Goal: Task Accomplishment & Management: Complete application form

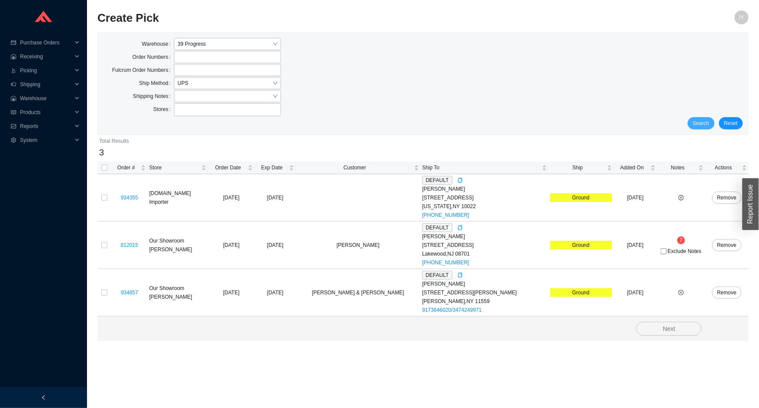
click at [704, 129] on div "Warehouse 39 Progress Order Numbers Fulcrum Order Numbers Ship Method UPS Shipp…" at bounding box center [423, 84] width 650 height 102
click at [692, 118] on button "Search" at bounding box center [701, 123] width 27 height 12
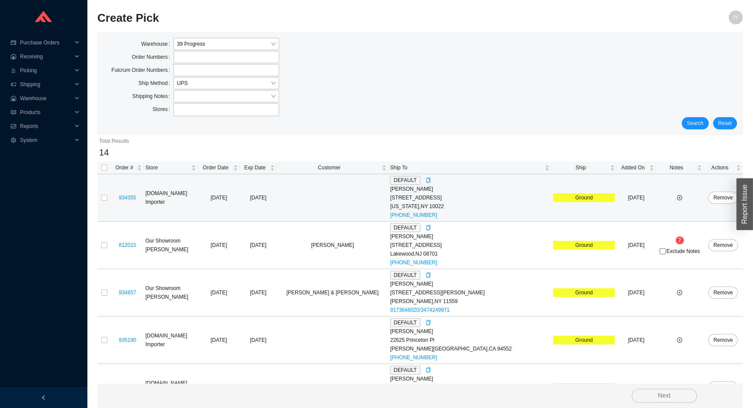
drag, startPoint x: 448, startPoint y: 106, endPoint x: 445, endPoint y: 111, distance: 5.8
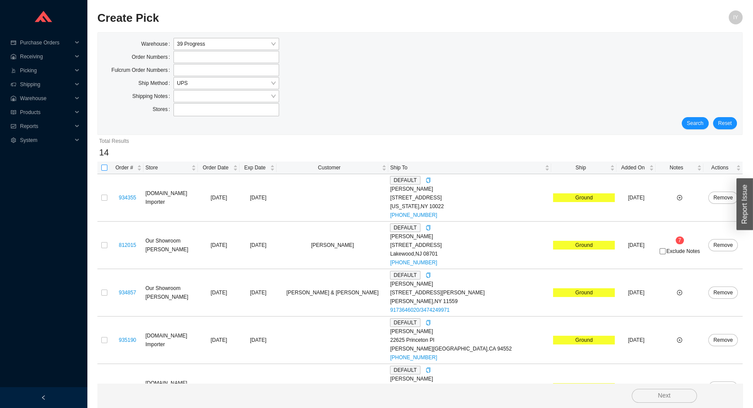
click at [107, 167] on input "checkbox" at bounding box center [104, 167] width 6 height 6
checkbox input "true"
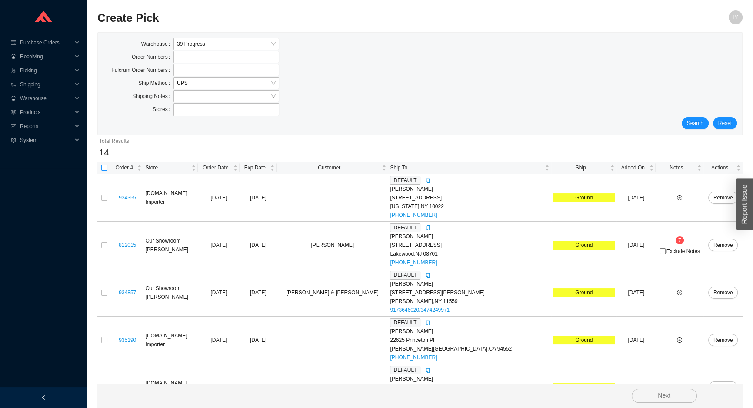
checkbox input "true"
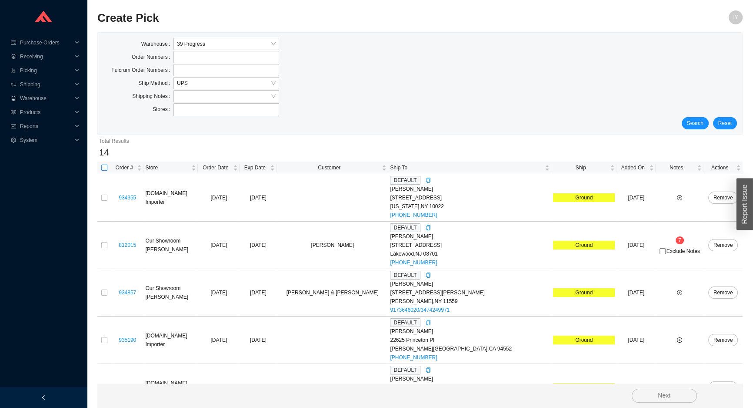
checkbox input "true"
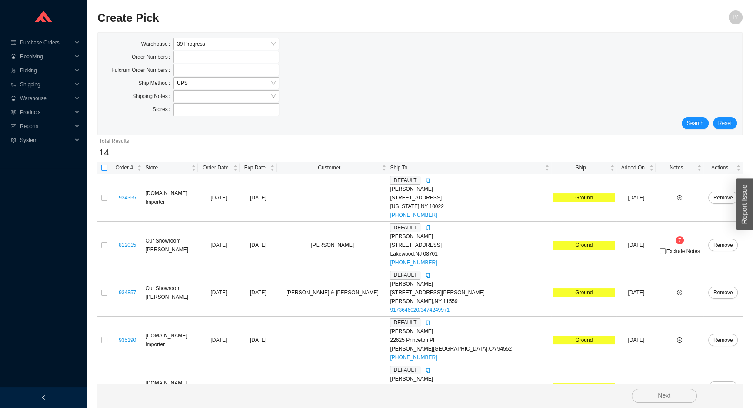
checkbox input "true"
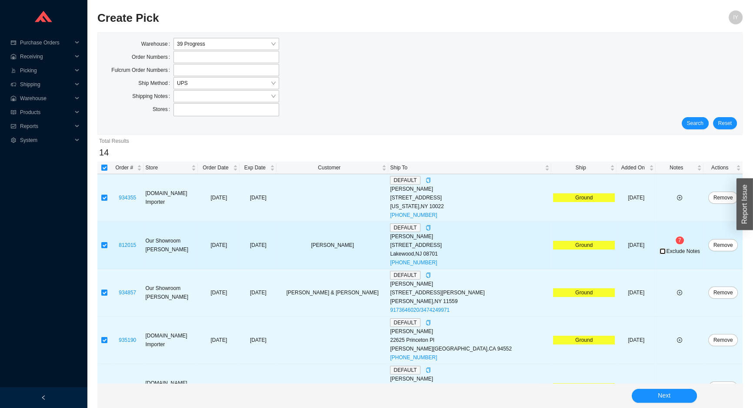
click at [660, 252] on input "Exclude Notes" at bounding box center [663, 251] width 6 height 6
checkbox input "true"
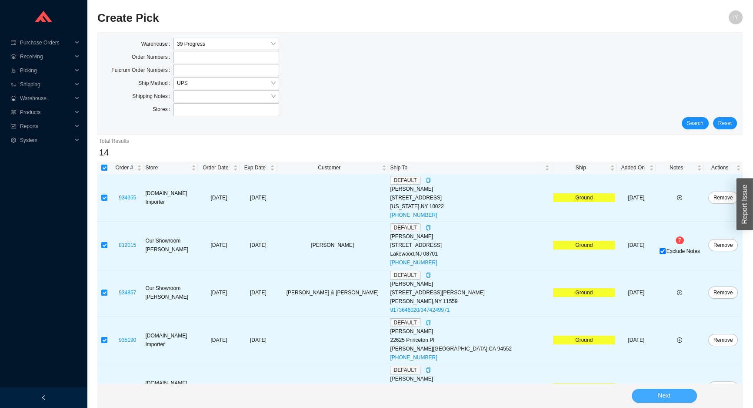
click at [678, 394] on button "Next" at bounding box center [664, 395] width 65 height 14
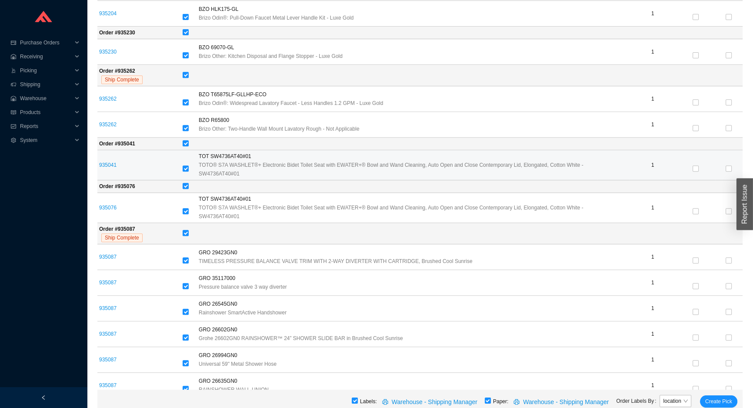
scroll to position [553, 0]
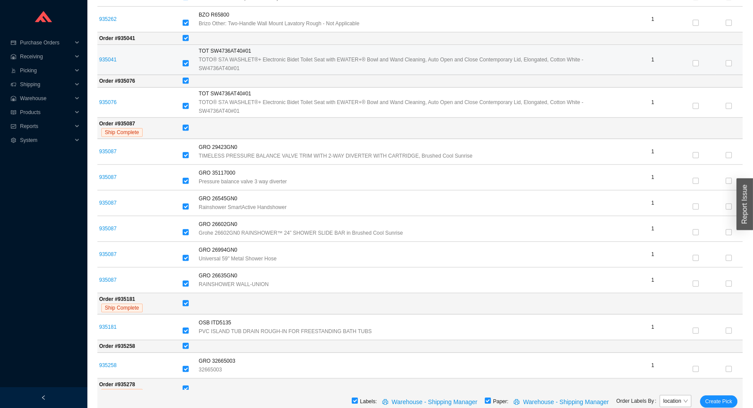
click at [184, 63] on input "checkbox" at bounding box center [186, 63] width 6 height 6
checkbox input "false"
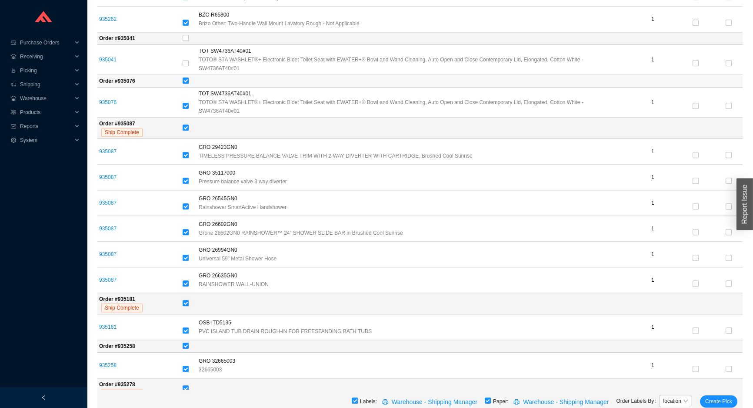
click at [183, 78] on input "checkbox" at bounding box center [186, 80] width 6 height 6
checkbox input "false"
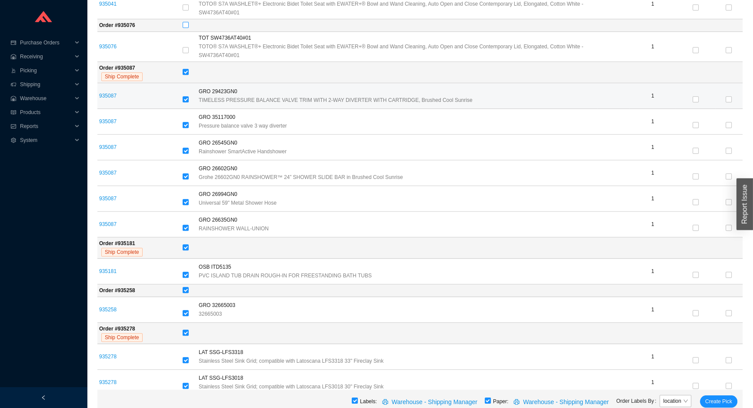
scroll to position [618, 0]
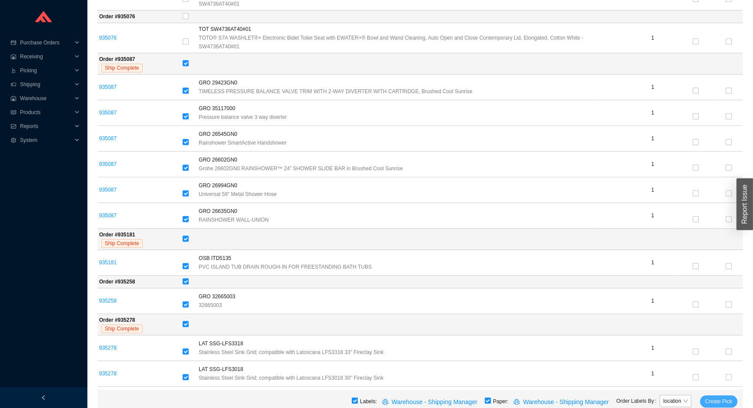
click at [727, 398] on span "Create Pick" at bounding box center [718, 401] width 27 height 9
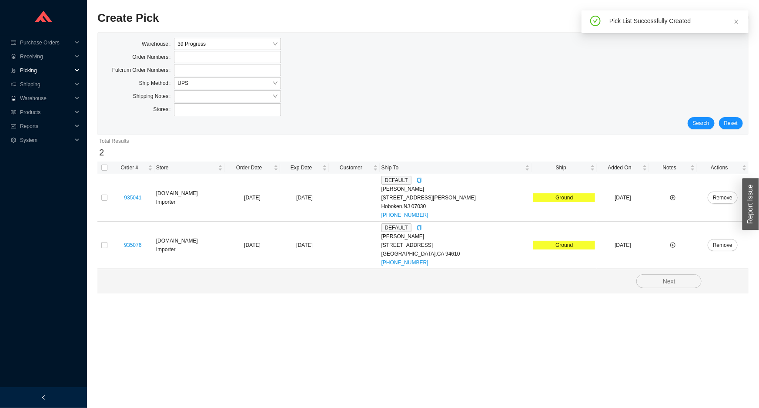
click at [23, 72] on span "Picking" at bounding box center [46, 70] width 52 height 14
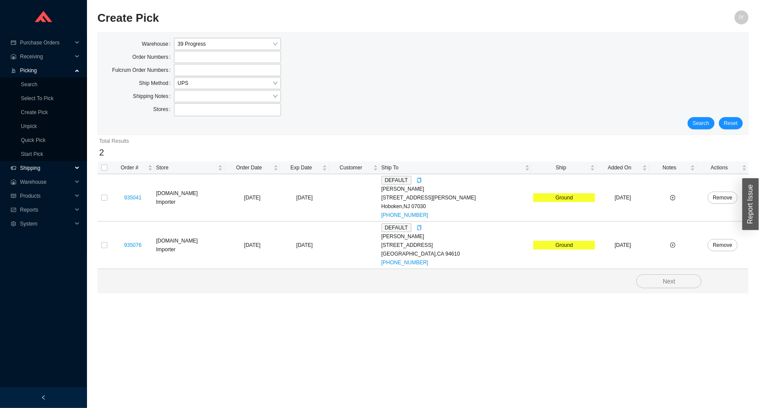
click at [59, 170] on span "Shipping" at bounding box center [46, 168] width 52 height 14
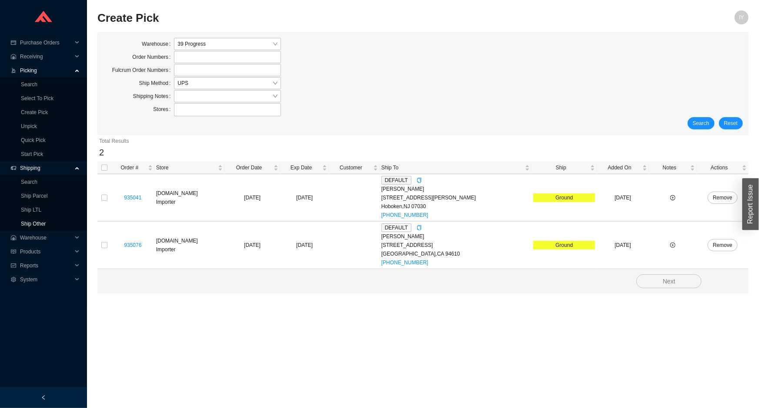
click at [46, 224] on link "Ship Other" at bounding box center [33, 223] width 25 height 6
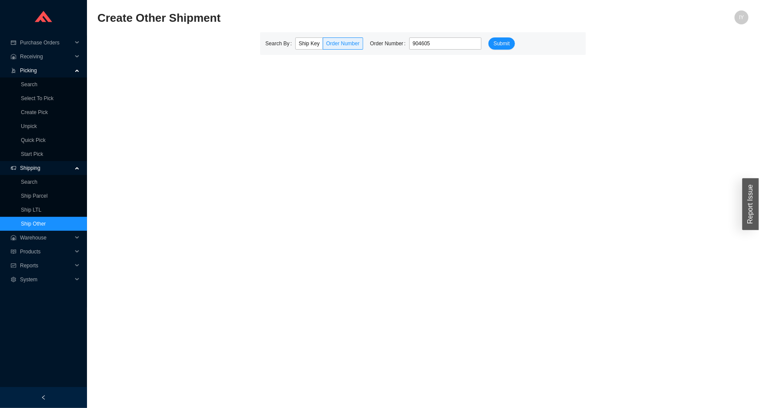
type input "904605"
click at [488, 37] on button "Submit" at bounding box center [501, 43] width 27 height 12
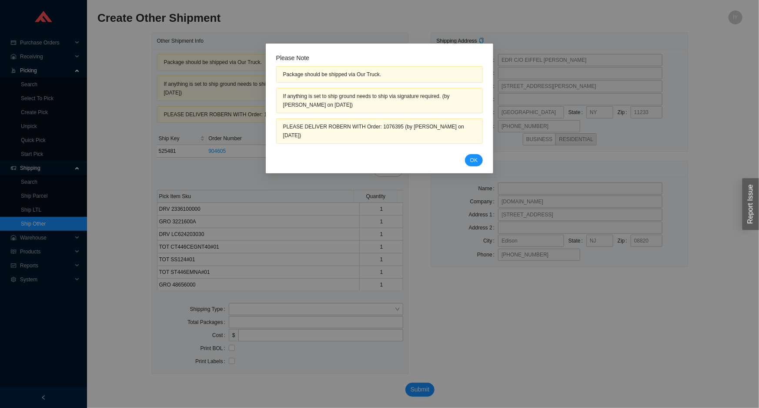
click at [383, 128] on div "PLEASE DELIVER ROBERN WITH Order: 1076395 (by Rikki Kuessous on 5/02/2025)" at bounding box center [379, 130] width 193 height 17
copy div "1076395"
click at [477, 156] on span "OK" at bounding box center [473, 160] width 7 height 9
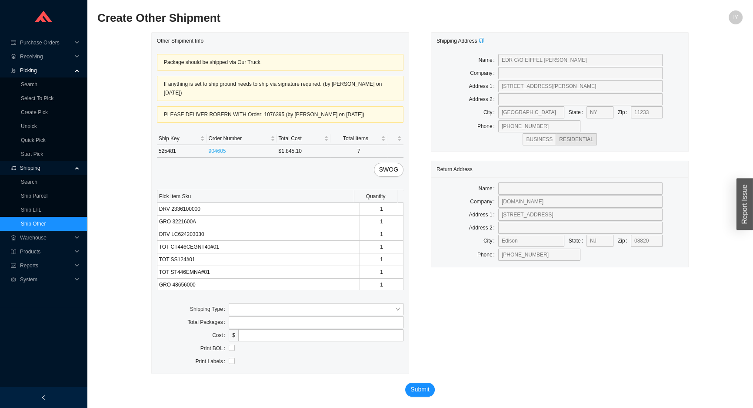
click at [210, 150] on link "904605" at bounding box center [216, 151] width 17 height 6
click at [249, 312] on input "search" at bounding box center [313, 308] width 163 height 11
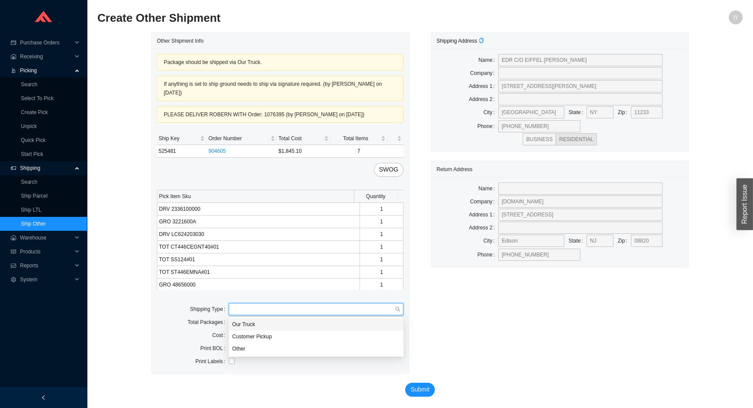
click at [251, 321] on div "Our Truck" at bounding box center [316, 324] width 168 height 8
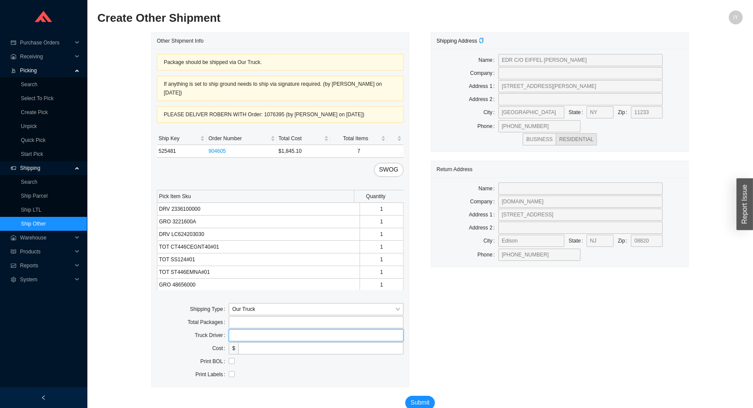
click at [248, 337] on input "text" at bounding box center [316, 335] width 175 height 12
type input "lubav"
click at [232, 362] on input "checkbox" at bounding box center [232, 360] width 6 height 6
checkbox input "true"
click at [420, 401] on span "Submit" at bounding box center [420, 402] width 19 height 10
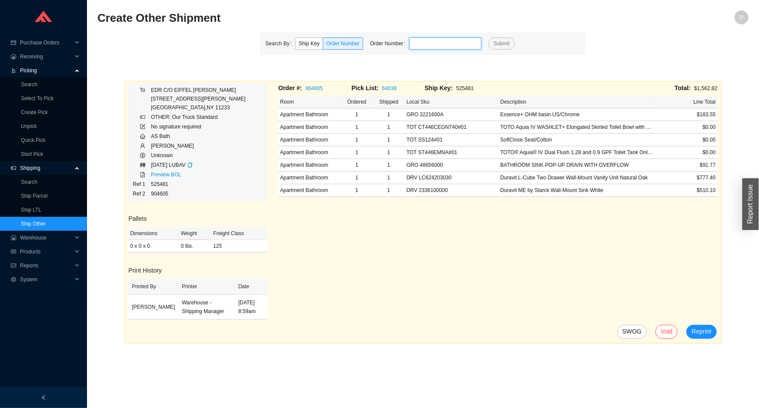
click at [421, 46] on input "tel" at bounding box center [445, 43] width 72 height 12
paste input "777025"
type input "777025"
click at [488, 37] on button "Submit" at bounding box center [501, 43] width 27 height 12
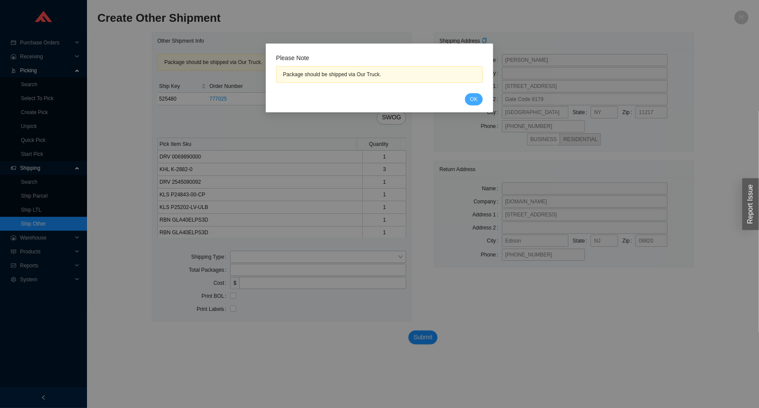
click at [474, 98] on span "OK" at bounding box center [473, 99] width 7 height 9
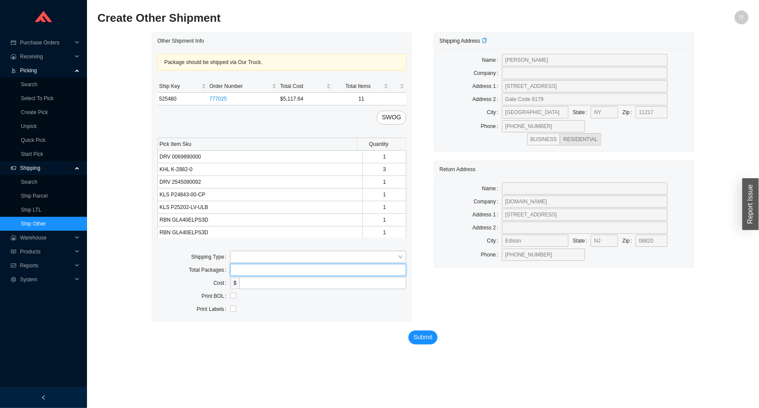
click at [247, 264] on input "tel" at bounding box center [318, 270] width 177 height 12
click at [250, 259] on input "search" at bounding box center [316, 256] width 164 height 11
click at [251, 274] on div "Our Truck" at bounding box center [319, 272] width 170 height 8
click at [244, 294] on input "tel" at bounding box center [322, 296] width 167 height 12
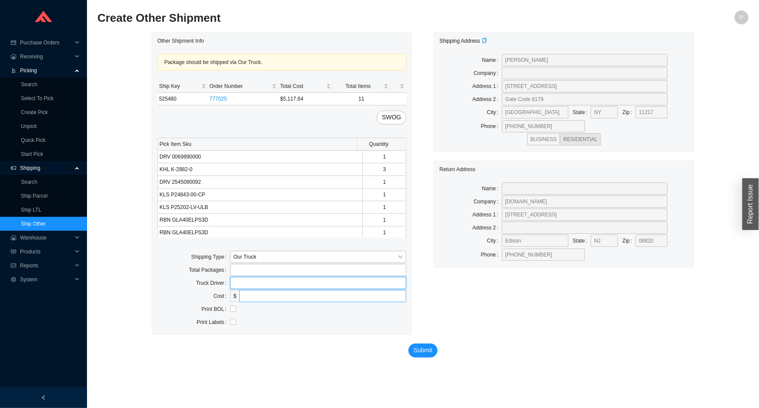
drag, startPoint x: 246, startPoint y: 286, endPoint x: 244, endPoint y: 297, distance: 10.5
click at [244, 297] on div "Package should be shipped via Our Truck. Ship Key Order Number Total Cost Total…" at bounding box center [282, 191] width 260 height 285
type input "lubav"
click at [231, 307] on input "checkbox" at bounding box center [233, 308] width 6 height 6
checkbox input "true"
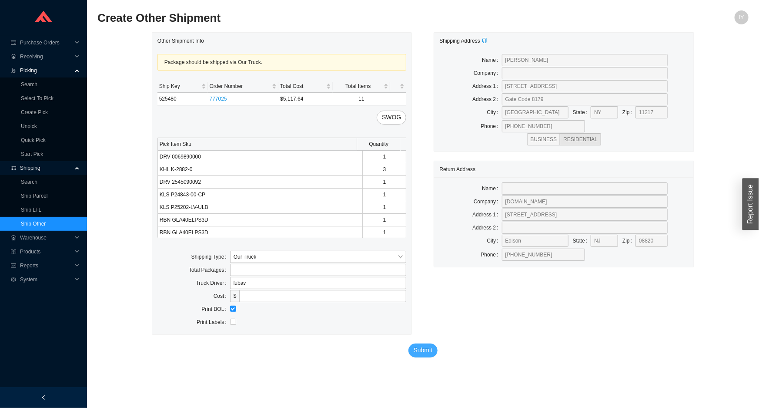
click at [426, 346] on span "Submit" at bounding box center [423, 350] width 19 height 10
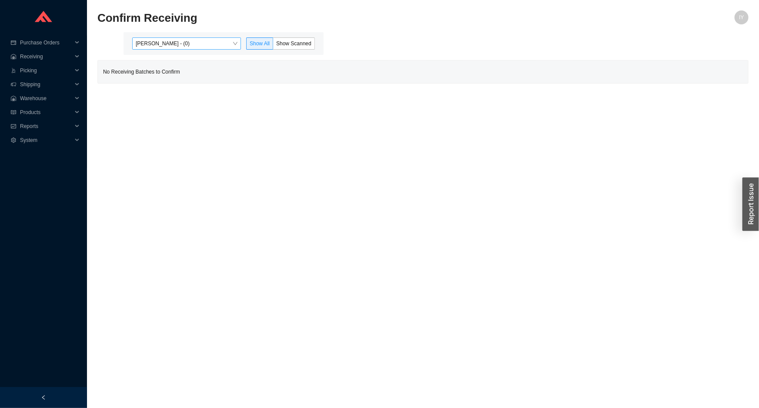
click at [225, 41] on span "Issac Yoselovsky - (0)" at bounding box center [187, 43] width 102 height 11
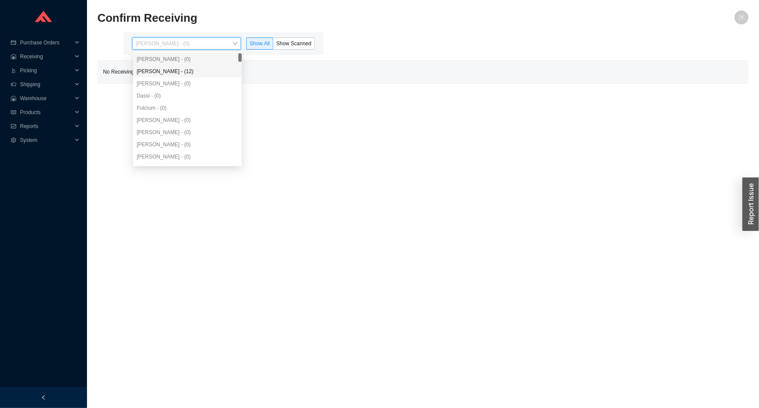
drag, startPoint x: 208, startPoint y: 71, endPoint x: 213, endPoint y: 66, distance: 6.8
click at [208, 70] on div "Angel Negron - (12)" at bounding box center [188, 71] width 102 height 8
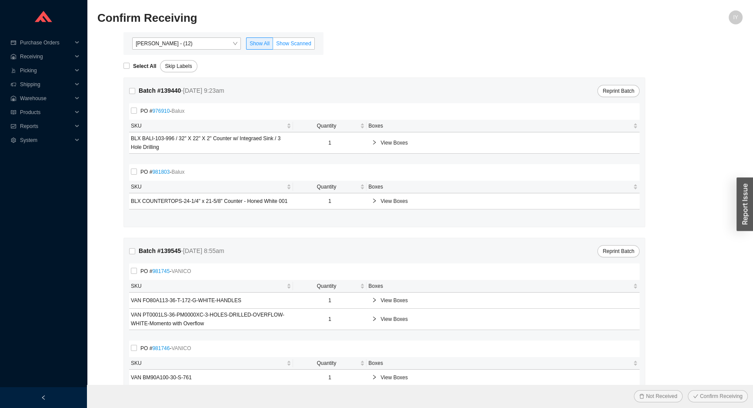
click at [283, 43] on span "Show Scanned" at bounding box center [293, 43] width 35 height 6
click at [273, 45] on input "Show Scanned" at bounding box center [273, 45] width 0 height 0
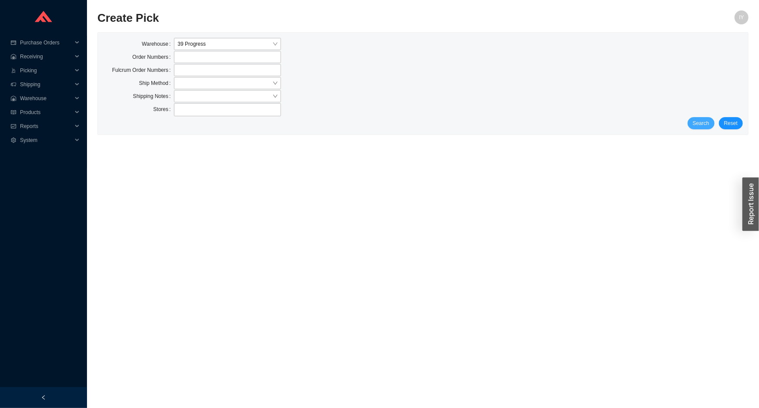
click at [704, 119] on span "Search" at bounding box center [701, 123] width 17 height 9
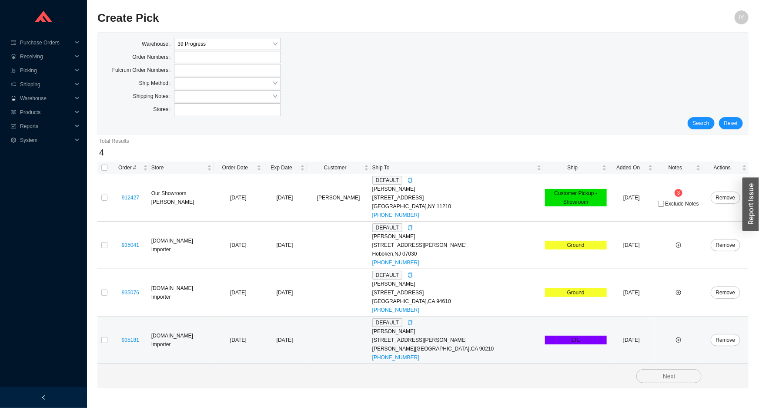
click at [100, 341] on td at bounding box center [104, 339] width 14 height 47
click at [104, 341] on input "checkbox" at bounding box center [104, 340] width 6 height 6
checkbox input "true"
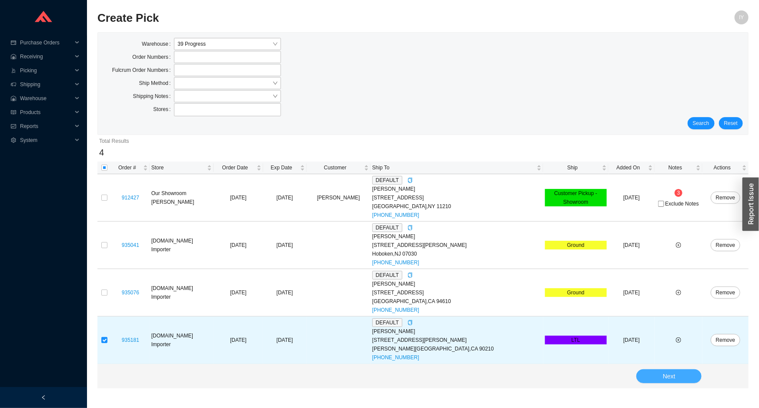
click at [691, 372] on button "Next" at bounding box center [668, 376] width 65 height 14
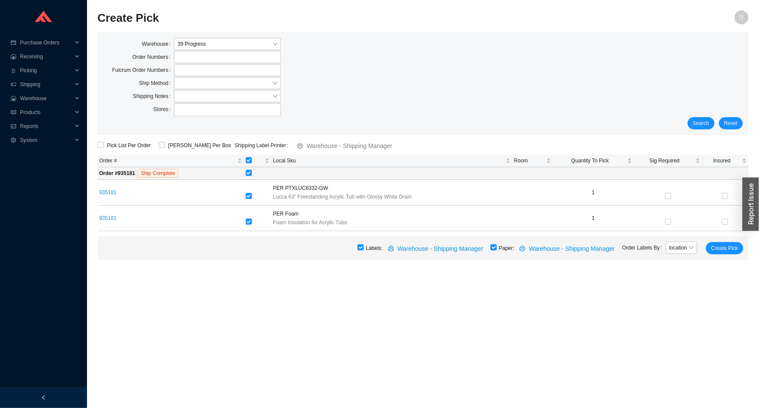
click at [497, 247] on input "checkbox" at bounding box center [494, 247] width 6 height 6
checkbox input "false"
click at [718, 251] on span "Create Pick" at bounding box center [724, 248] width 27 height 9
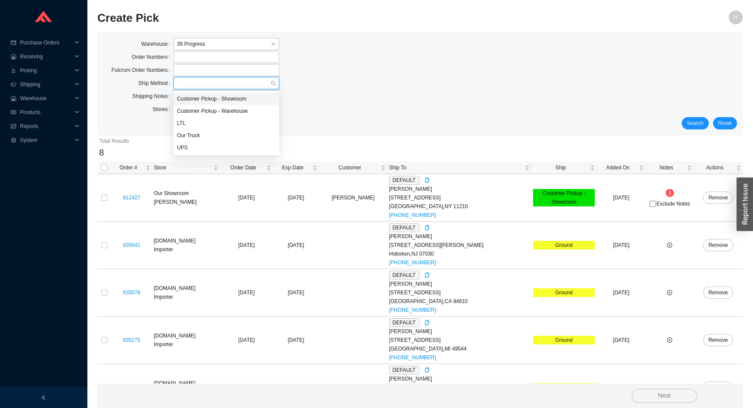
click at [226, 82] on input "search" at bounding box center [224, 82] width 94 height 11
drag, startPoint x: 241, startPoint y: 138, endPoint x: 239, endPoint y: 144, distance: 6.3
click at [240, 143] on div "Customer Pickup - Showroom Customer Pickup - Warehouse LTL Our Truck UPS" at bounding box center [227, 123] width 106 height 61
click at [239, 144] on div "UPS" at bounding box center [226, 148] width 99 height 8
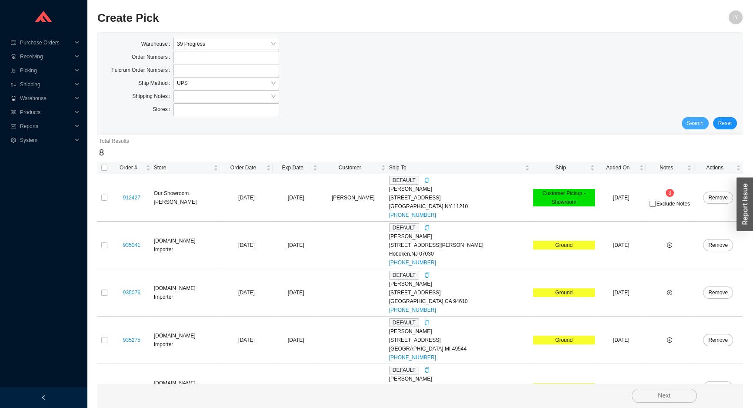
click at [701, 122] on span "Search" at bounding box center [695, 123] width 17 height 9
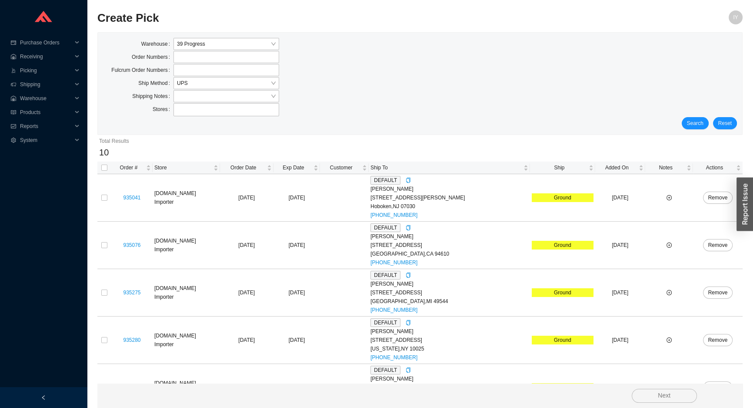
click at [107, 164] on th at bounding box center [104, 167] width 14 height 13
click at [104, 167] on input "checkbox" at bounding box center [104, 167] width 6 height 6
checkbox input "true"
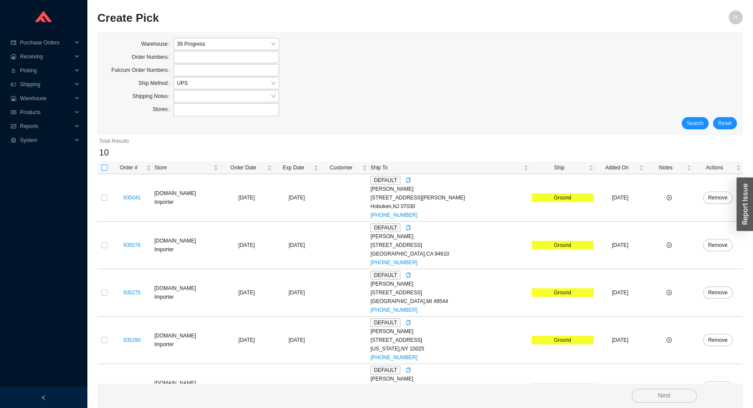
checkbox input "true"
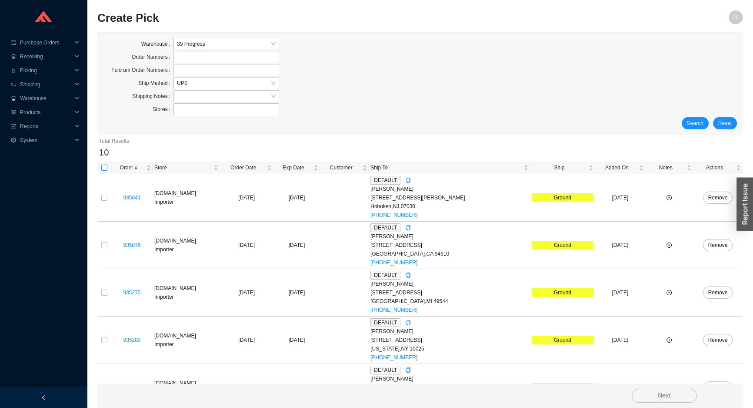
checkbox input "true"
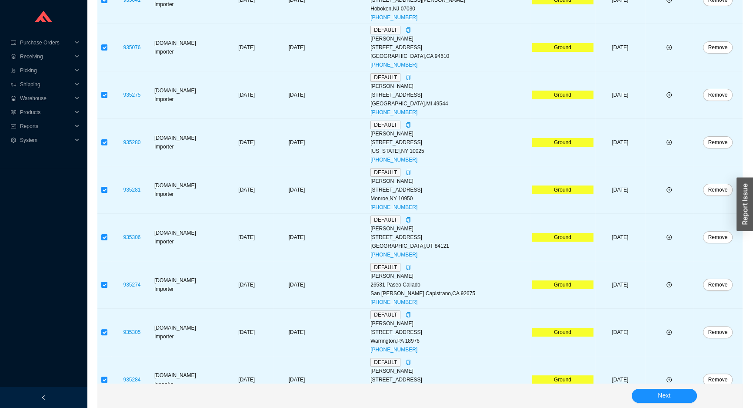
scroll to position [264, 0]
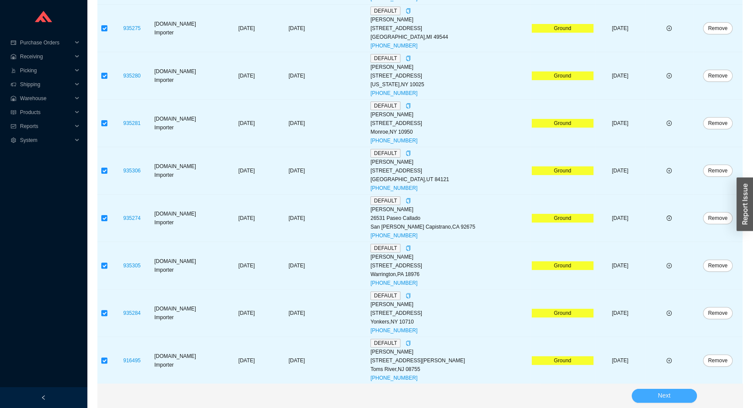
click at [644, 396] on button "Next" at bounding box center [664, 395] width 65 height 14
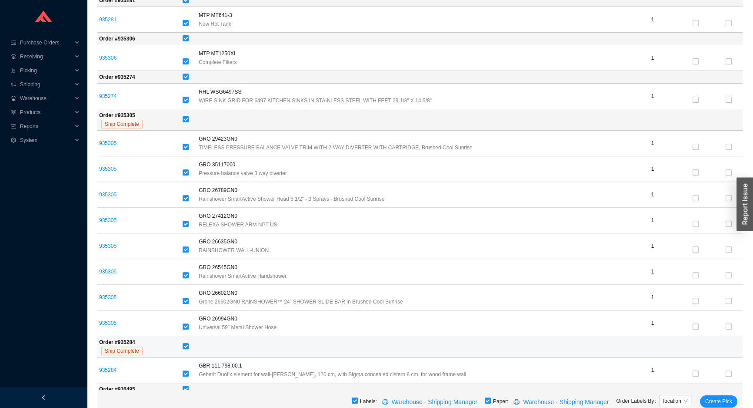
scroll to position [421, 0]
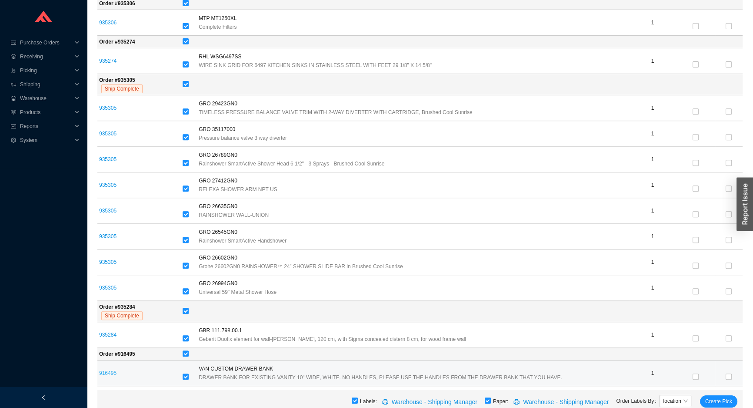
click at [107, 370] on link "916495" at bounding box center [107, 373] width 17 height 6
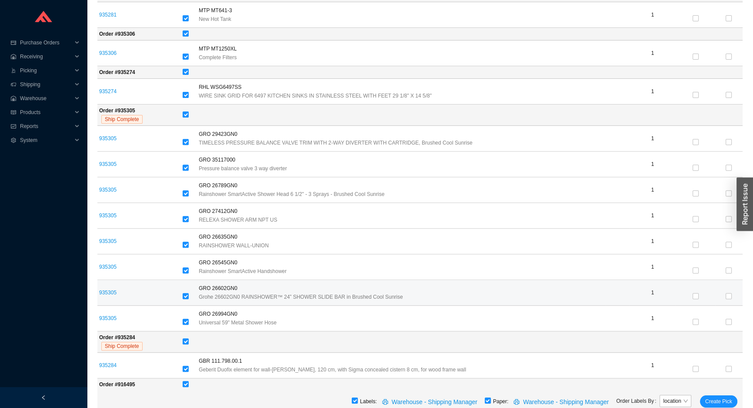
scroll to position [382, 0]
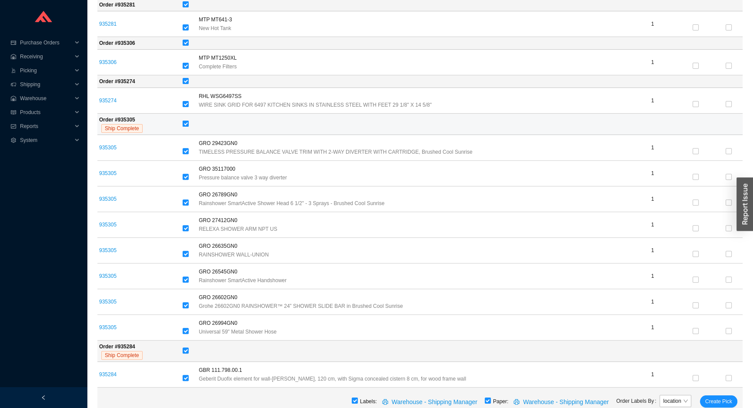
click at [183, 125] on input "checkbox" at bounding box center [186, 123] width 6 height 6
checkbox input "false"
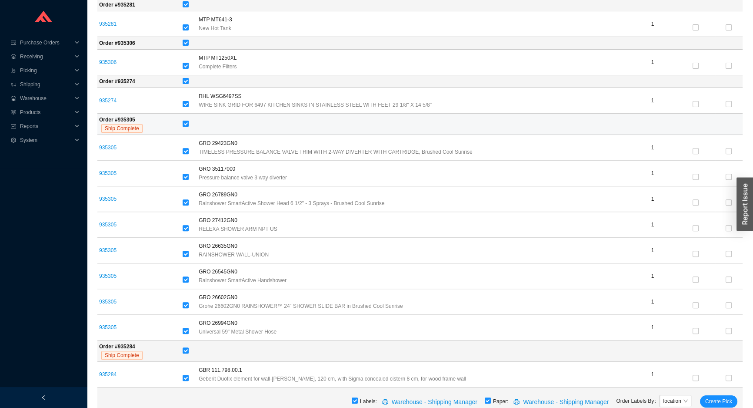
checkbox input "false"
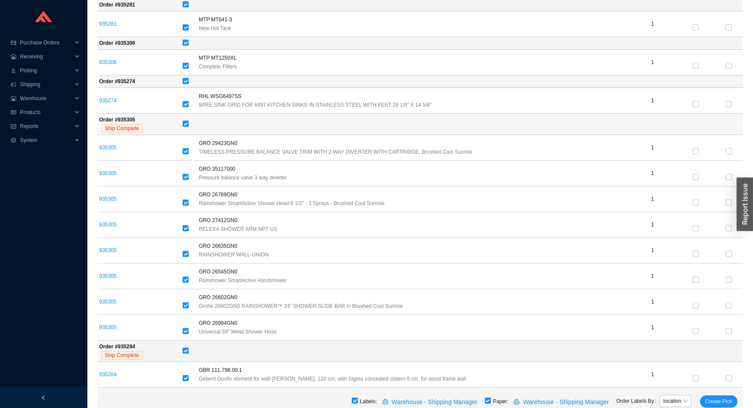
checkbox input "false"
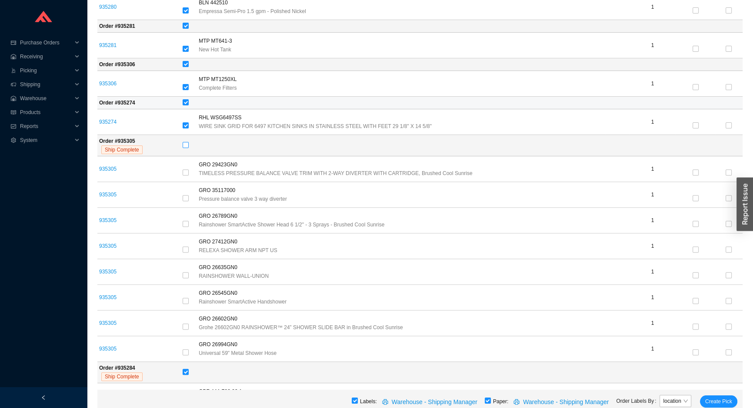
scroll to position [342, 0]
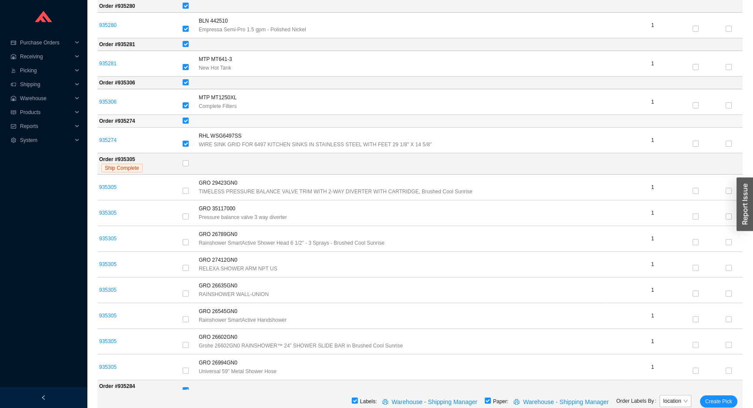
click at [183, 115] on td at bounding box center [462, 121] width 562 height 13
click at [184, 84] on input "checkbox" at bounding box center [186, 82] width 6 height 6
checkbox input "false"
click at [187, 43] on input "checkbox" at bounding box center [186, 44] width 6 height 6
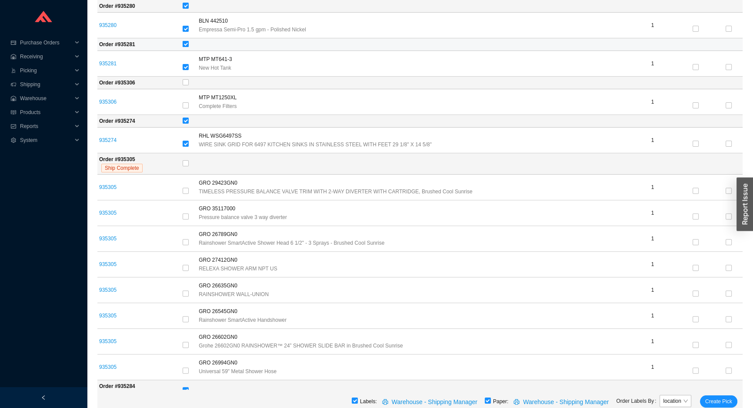
checkbox input "false"
click at [185, 117] on input "checkbox" at bounding box center [186, 120] width 6 height 6
checkbox input "false"
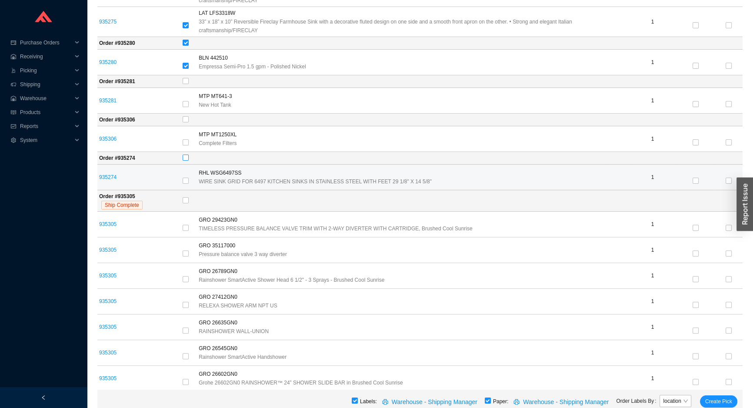
scroll to position [224, 0]
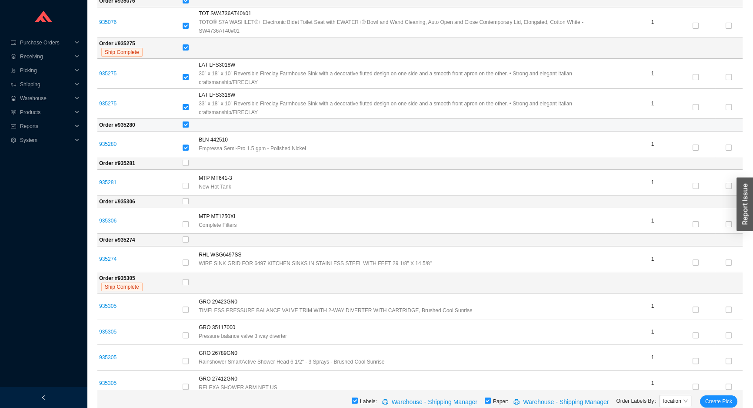
click at [183, 121] on input "checkbox" at bounding box center [186, 124] width 6 height 6
checkbox input "false"
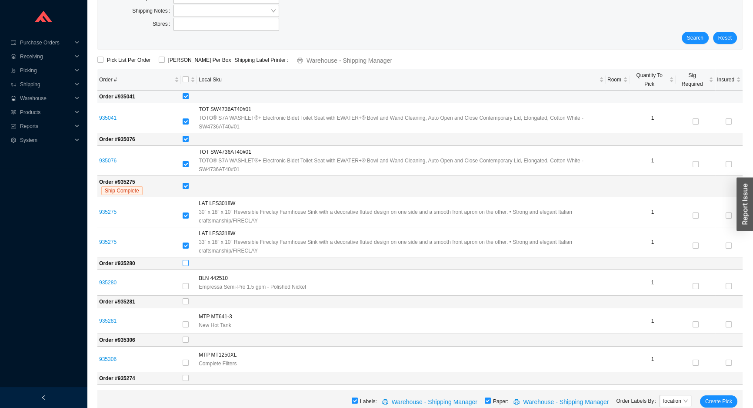
scroll to position [65, 0]
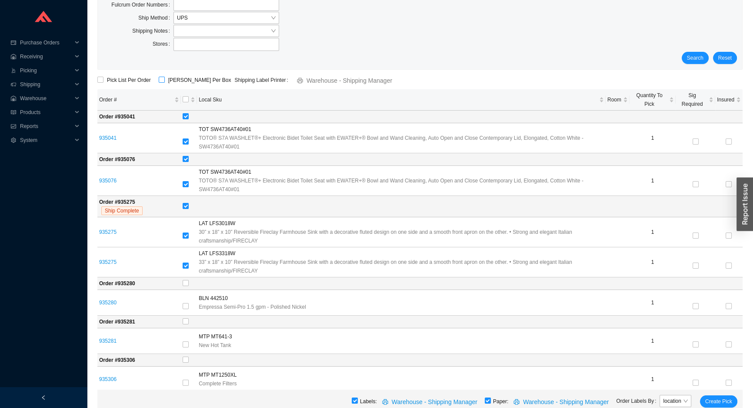
click at [159, 77] on input "ShipKey Per Box" at bounding box center [162, 80] width 6 height 6
checkbox input "true"
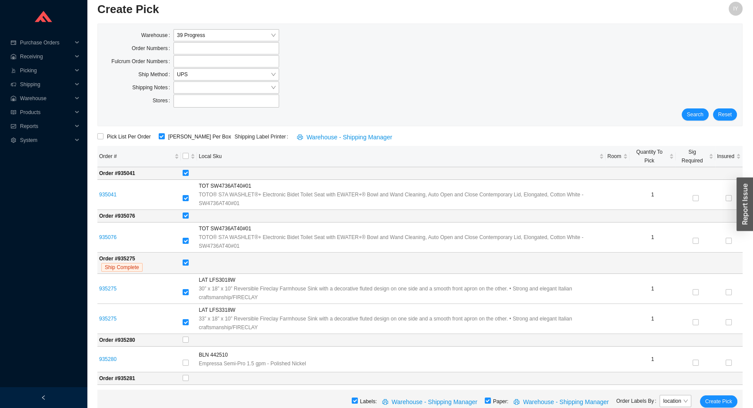
scroll to position [0, 0]
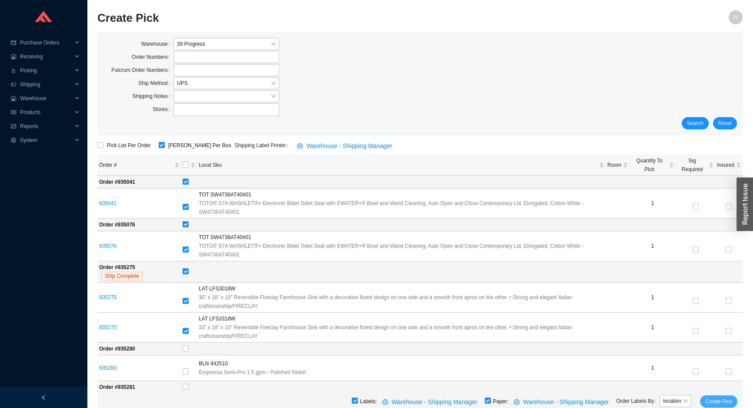
click at [716, 398] on span "Create Pick" at bounding box center [718, 401] width 27 height 9
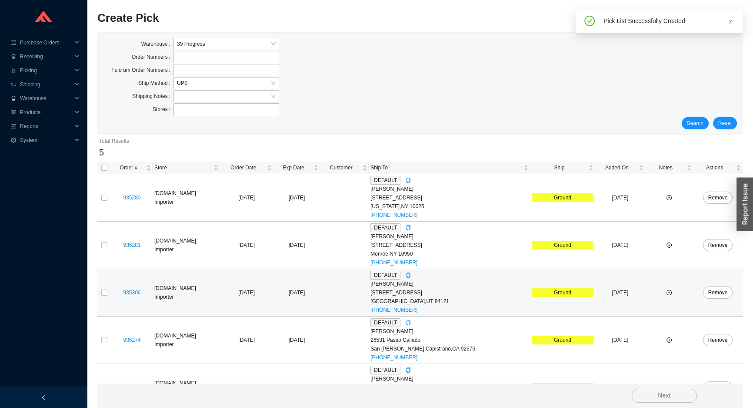
scroll to position [27, 0]
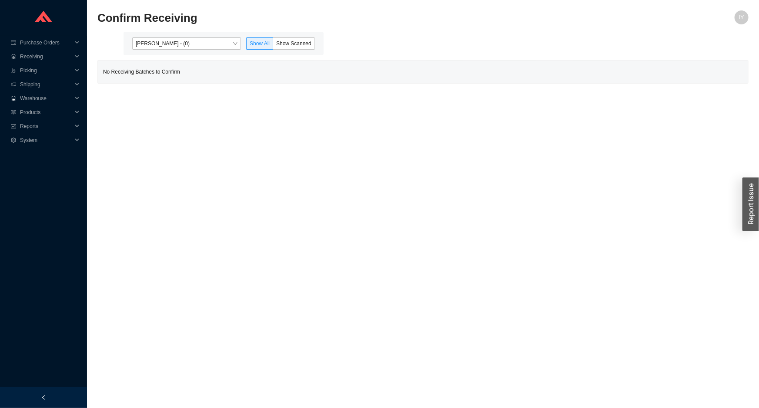
click at [216, 51] on div "[PERSON_NAME] - (0) Show All Show Scanned" at bounding box center [224, 43] width 200 height 23
click at [213, 44] on span "[PERSON_NAME] - (0)" at bounding box center [187, 43] width 102 height 11
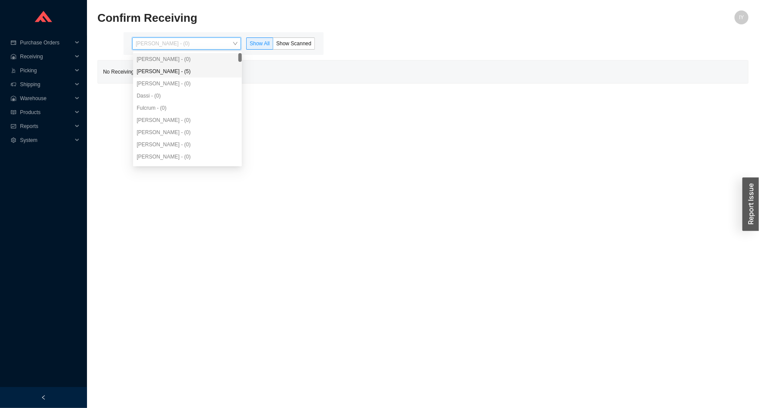
click at [202, 74] on div "[PERSON_NAME] - (5)" at bounding box center [188, 71] width 102 height 8
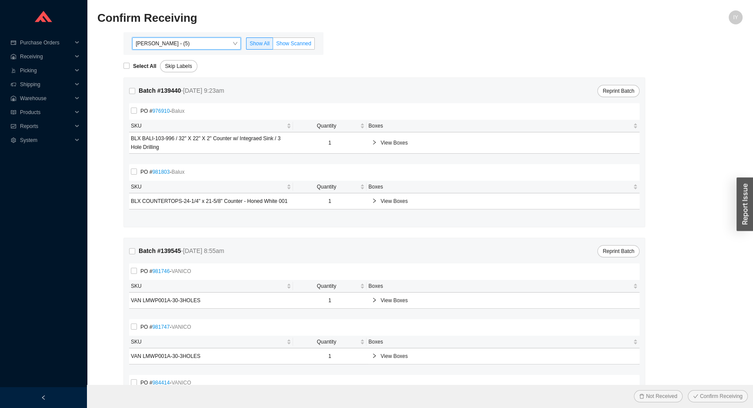
click at [291, 46] on span "Show Scanned" at bounding box center [293, 43] width 35 height 6
click at [273, 45] on input "Show Scanned" at bounding box center [273, 45] width 0 height 0
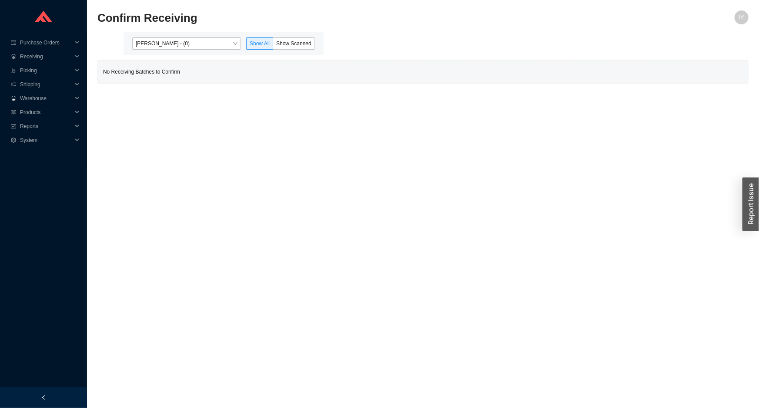
drag, startPoint x: 226, startPoint y: 37, endPoint x: 224, endPoint y: 56, distance: 19.7
click at [225, 47] on div "[PERSON_NAME] - (0) Show All Show Scanned" at bounding box center [224, 43] width 200 height 23
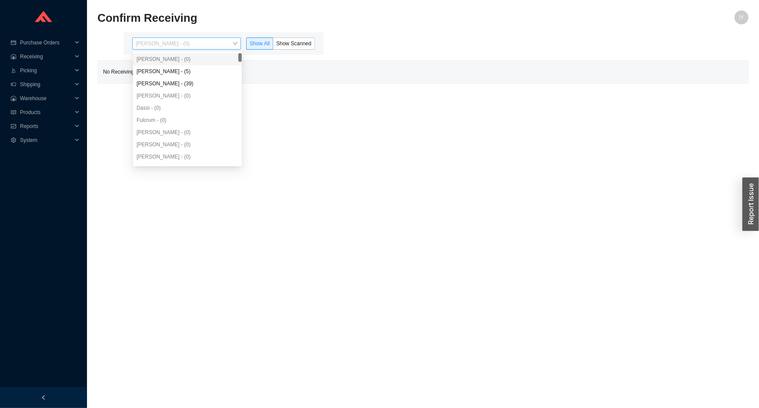
click at [221, 43] on span "[PERSON_NAME] - (0)" at bounding box center [187, 43] width 102 height 11
click at [215, 69] on div "[PERSON_NAME] - (5)" at bounding box center [188, 71] width 102 height 8
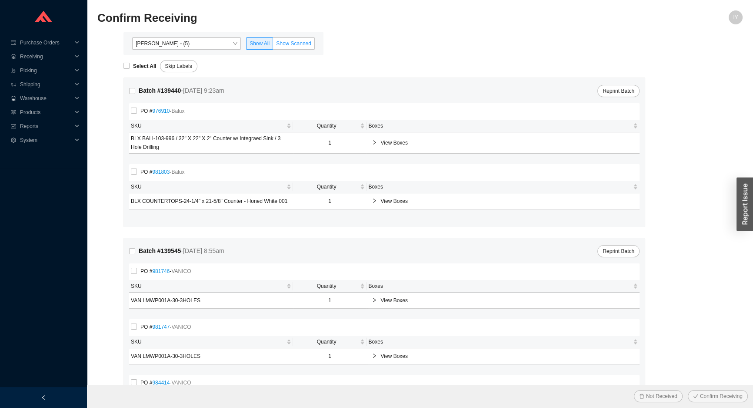
click at [290, 40] on span "Show Scanned" at bounding box center [293, 43] width 35 height 6
click at [273, 45] on input "Show Scanned" at bounding box center [273, 45] width 0 height 0
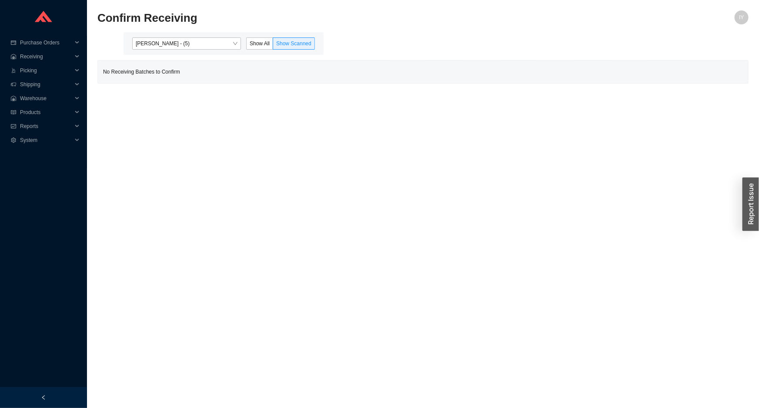
click at [216, 53] on body "Purchase Orders .warehouse_svg__a{fill:none;stroke:currentColor;stroke-linecap:…" at bounding box center [379, 204] width 759 height 408
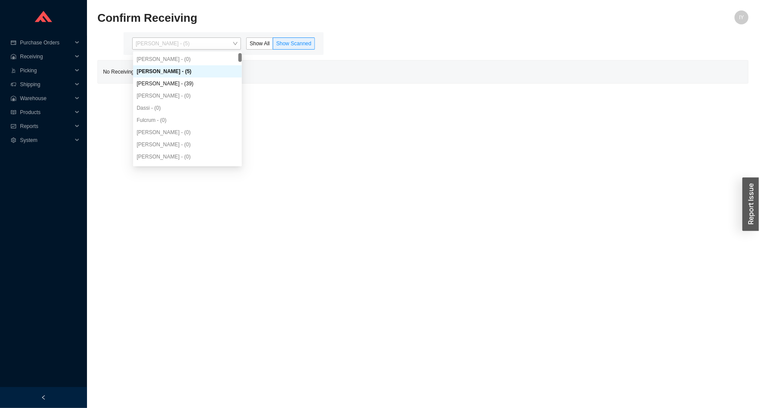
click at [205, 77] on div "[PERSON_NAME] - (5)" at bounding box center [187, 71] width 109 height 12
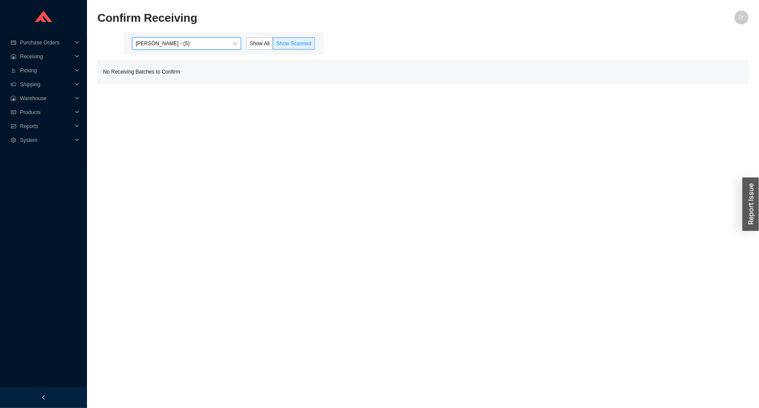
click at [205, 82] on div "No Receiving Batches to Confirm" at bounding box center [423, 71] width 650 height 23
drag, startPoint x: 228, startPoint y: 46, endPoint x: 217, endPoint y: 57, distance: 15.7
click at [221, 50] on div "[PERSON_NAME] - (5) Show All Show Scanned" at bounding box center [224, 43] width 200 height 23
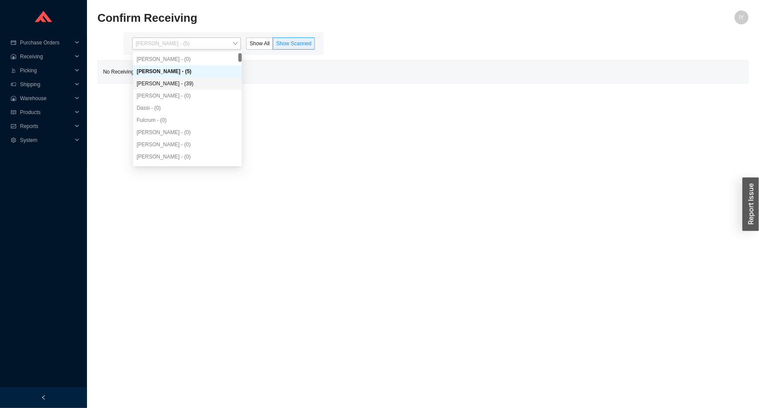
click at [203, 78] on div "[PERSON_NAME] - (39)" at bounding box center [187, 83] width 109 height 12
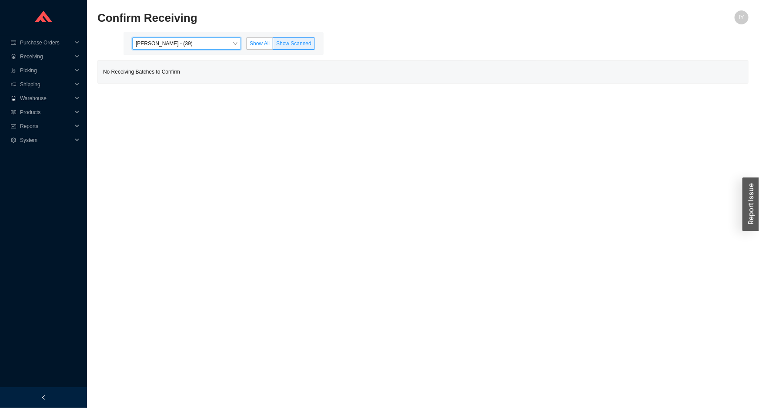
click at [256, 47] on label "Show All" at bounding box center [259, 43] width 27 height 12
click at [247, 45] on input "Show All" at bounding box center [247, 45] width 0 height 0
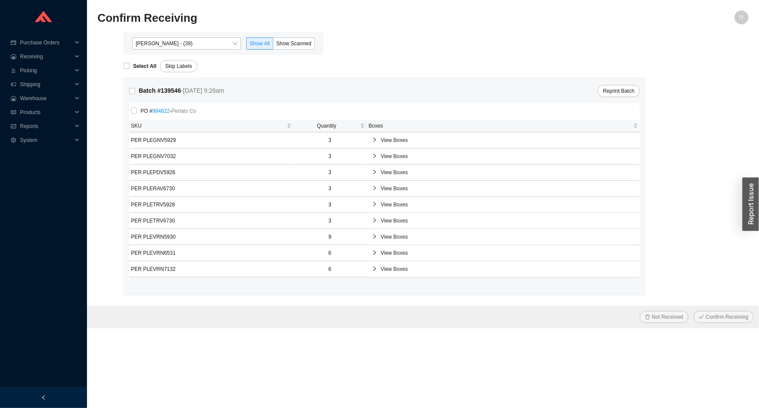
click at [287, 51] on div "Yossi Siff - (39) Show All Show Scanned" at bounding box center [224, 43] width 200 height 23
click at [284, 44] on span "Show Scanned" at bounding box center [293, 43] width 35 height 6
click at [273, 45] on input "Show Scanned" at bounding box center [273, 45] width 0 height 0
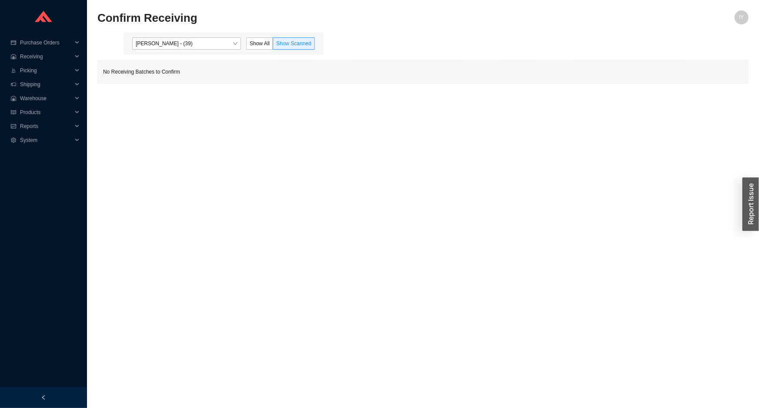
drag, startPoint x: 212, startPoint y: 4, endPoint x: 213, endPoint y: -3, distance: 7.1
click at [213, 0] on html "Purchase Orders .warehouse_svg__a{fill:none;stroke:currentColor;stroke-linecap:…" at bounding box center [379, 204] width 759 height 408
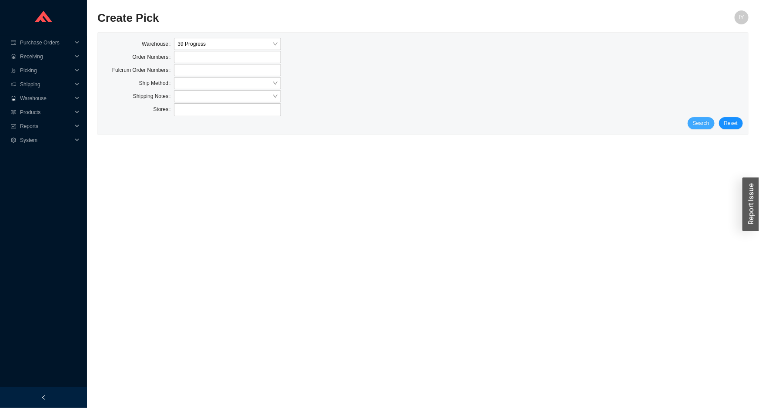
click at [701, 127] on span "Search" at bounding box center [701, 123] width 17 height 9
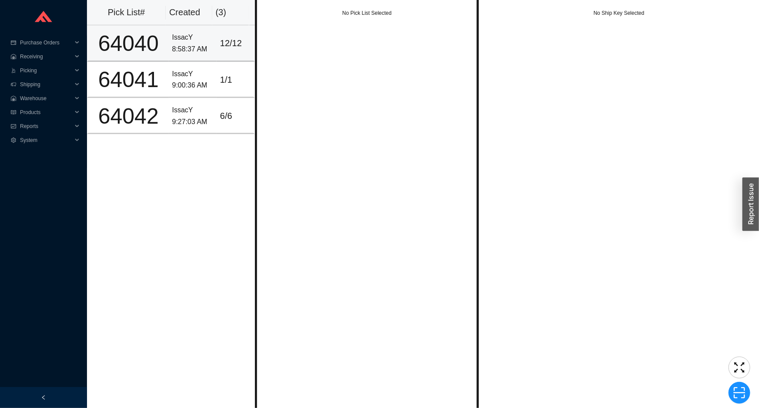
drag, startPoint x: 167, startPoint y: 40, endPoint x: 175, endPoint y: 76, distance: 37.6
click at [169, 40] on td "IssacY 8:58:37 AM" at bounding box center [193, 43] width 48 height 36
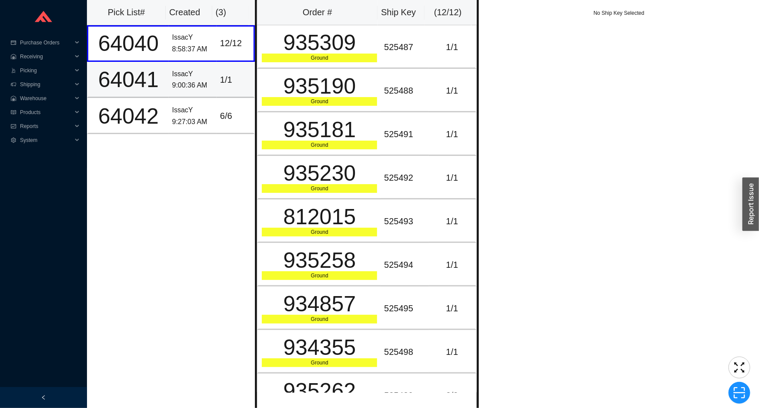
click at [175, 78] on div "IssacY" at bounding box center [192, 74] width 41 height 12
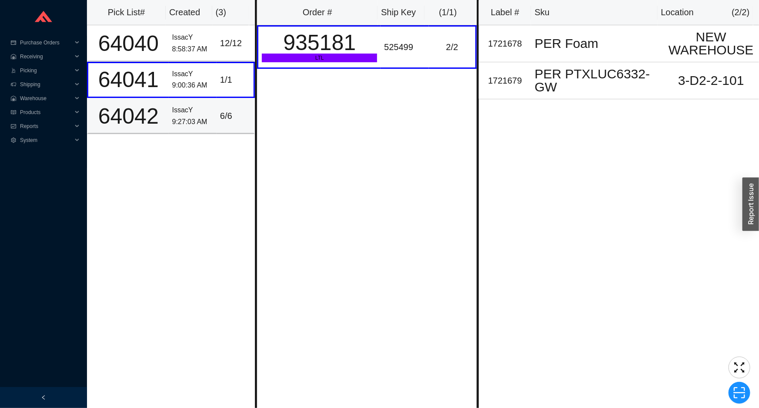
click at [192, 101] on td "IssacY 9:27:03 AM" at bounding box center [193, 116] width 48 height 36
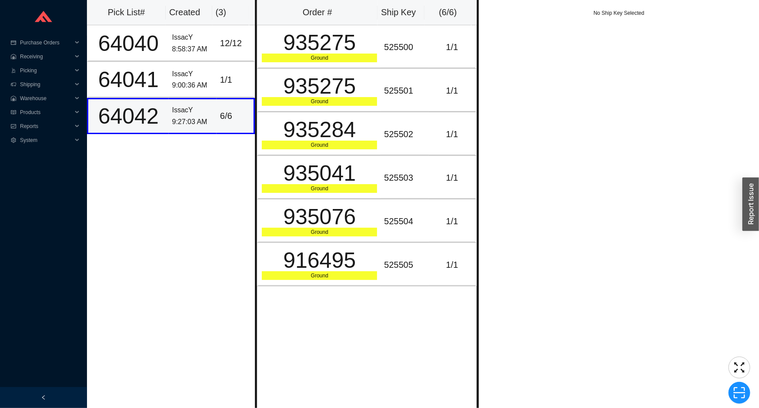
click at [192, 107] on div "IssacY" at bounding box center [192, 110] width 41 height 12
click at [194, 70] on div "IssacY" at bounding box center [192, 74] width 41 height 12
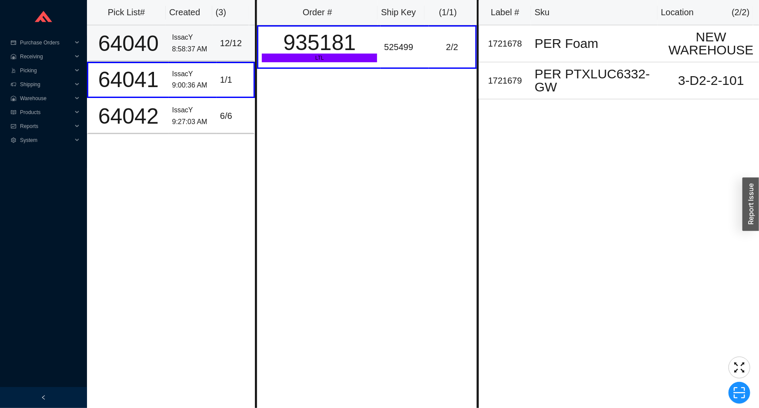
click at [194, 37] on div "IssacY" at bounding box center [192, 38] width 41 height 12
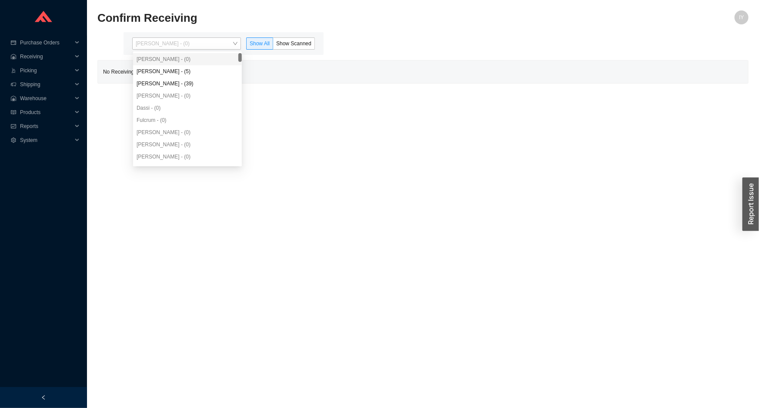
drag, startPoint x: 187, startPoint y: 45, endPoint x: 184, endPoint y: 51, distance: 6.6
click at [185, 44] on span "[PERSON_NAME] - (0)" at bounding box center [187, 43] width 102 height 11
click at [182, 75] on div "[PERSON_NAME] - (5)" at bounding box center [187, 71] width 109 height 12
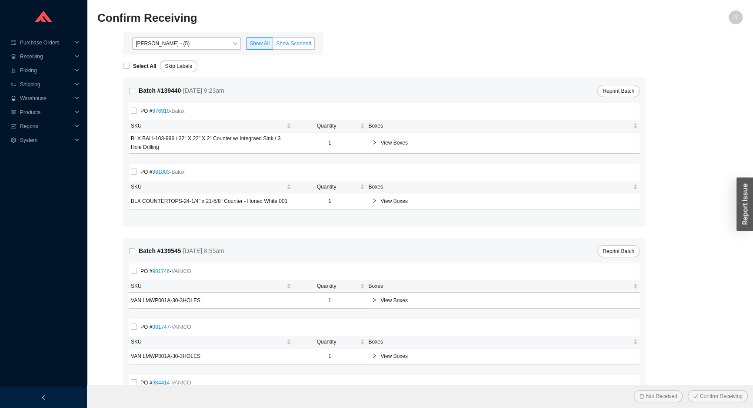
click at [291, 41] on span "Show Scanned" at bounding box center [293, 43] width 35 height 6
click at [273, 45] on input "Show Scanned" at bounding box center [273, 45] width 0 height 0
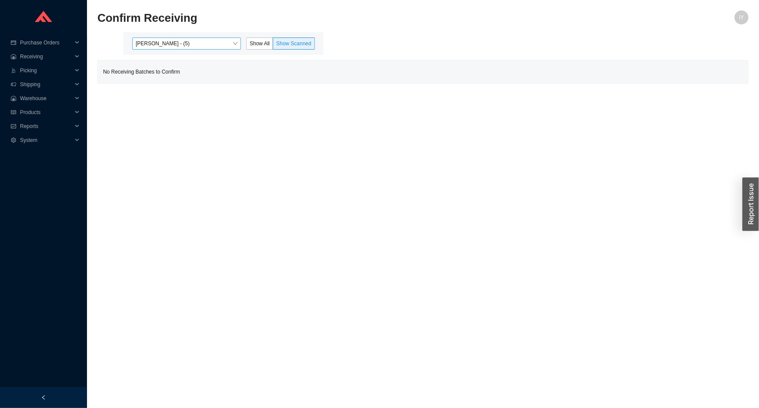
drag, startPoint x: 228, startPoint y: 42, endPoint x: 226, endPoint y: 47, distance: 4.9
click at [228, 43] on span "Angel Negron - (5)" at bounding box center [187, 43] width 102 height 11
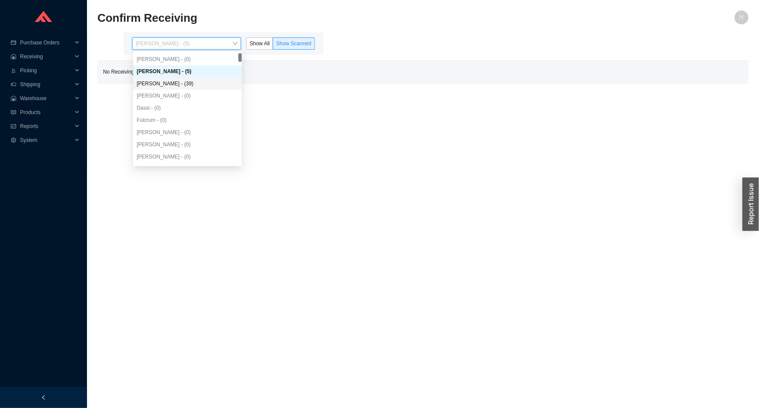
click at [204, 86] on div "Yossi Siff - (39)" at bounding box center [188, 84] width 102 height 8
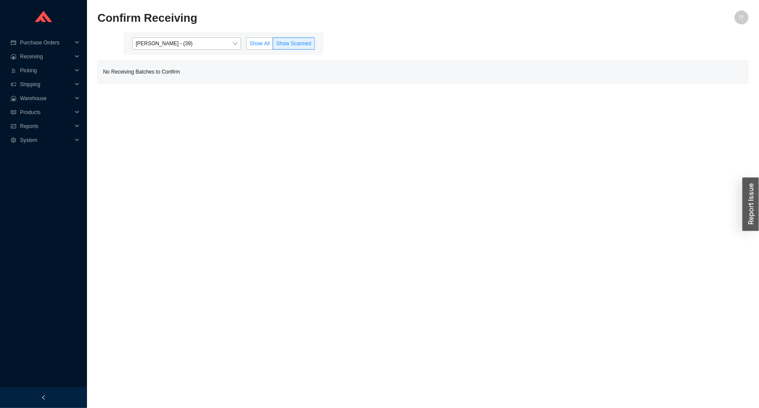
click at [269, 41] on span "Show All" at bounding box center [260, 43] width 20 height 6
click at [247, 45] on input "Show All" at bounding box center [247, 45] width 0 height 0
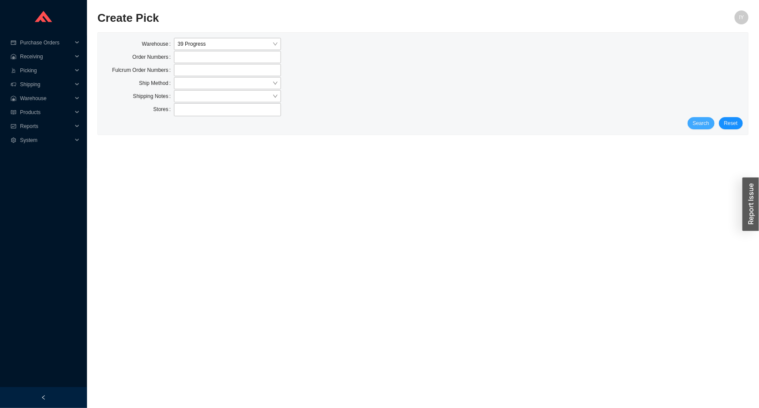
click at [696, 122] on span "Search" at bounding box center [701, 123] width 17 height 9
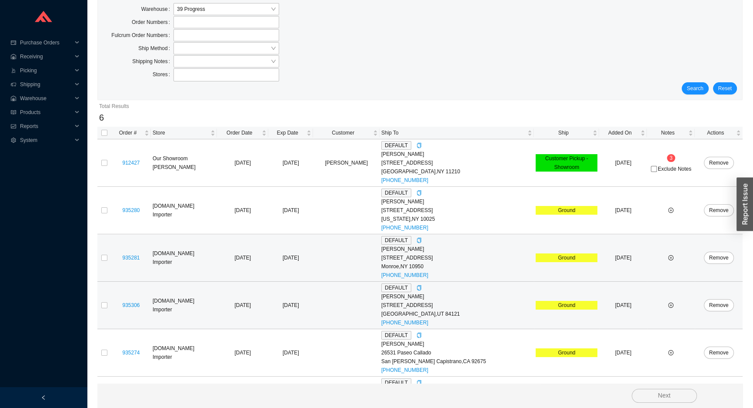
scroll to position [74, 0]
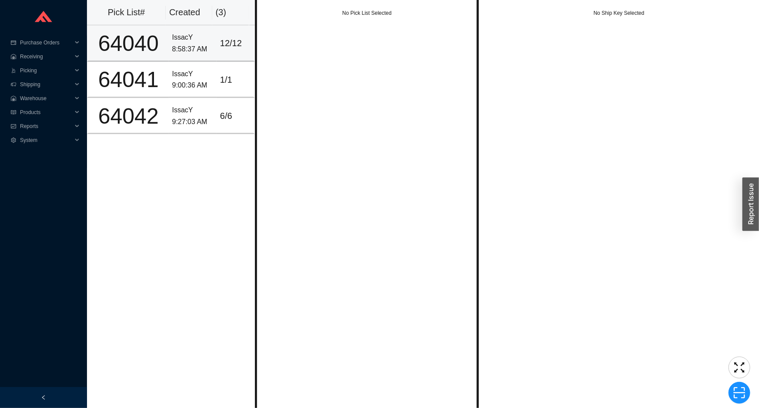
click at [193, 54] on div "8:58:37 AM" at bounding box center [192, 49] width 41 height 12
